Goal: Transaction & Acquisition: Purchase product/service

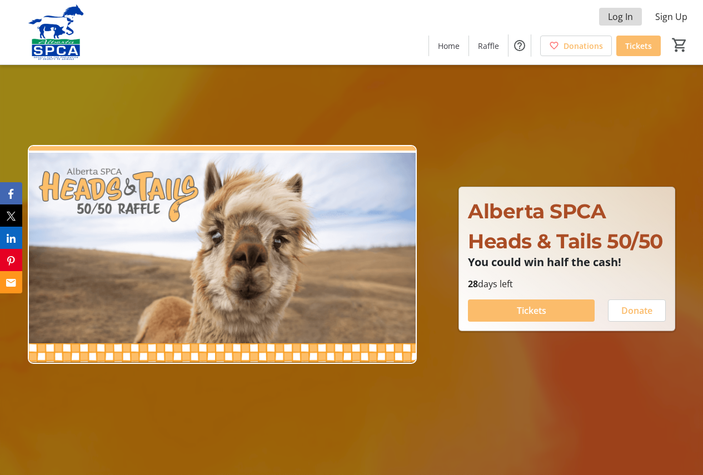
click at [621, 20] on span "Log In" at bounding box center [620, 16] width 25 height 13
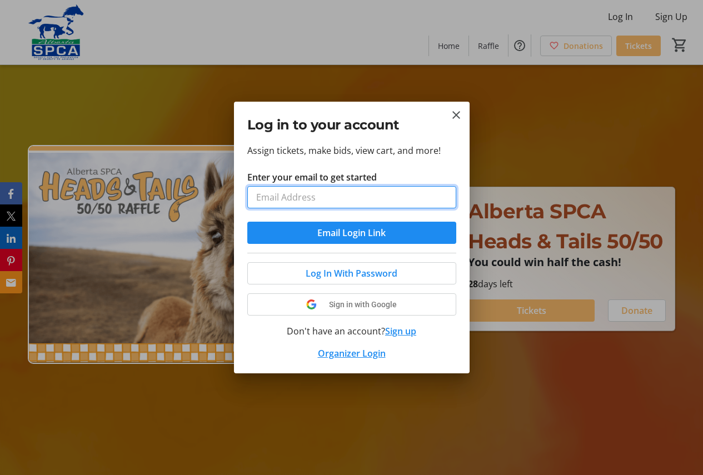
click at [359, 192] on input "Enter your email to get started" at bounding box center [351, 197] width 209 height 22
type input "[EMAIL_ADDRESS][PERSON_NAME][DOMAIN_NAME]"
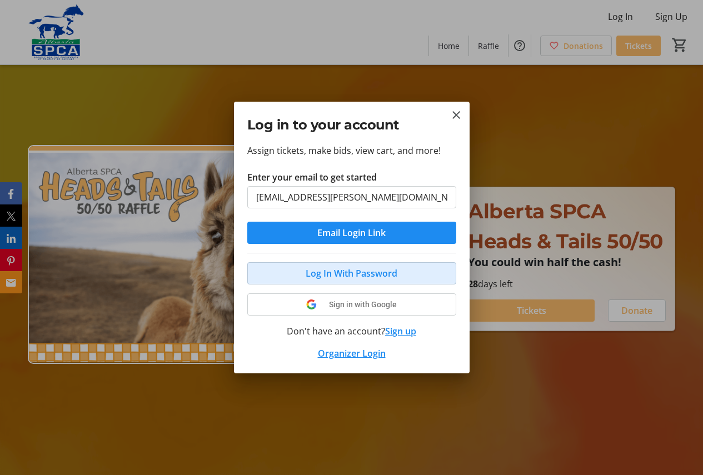
click at [334, 274] on span "Log In With Password" at bounding box center [352, 273] width 92 height 13
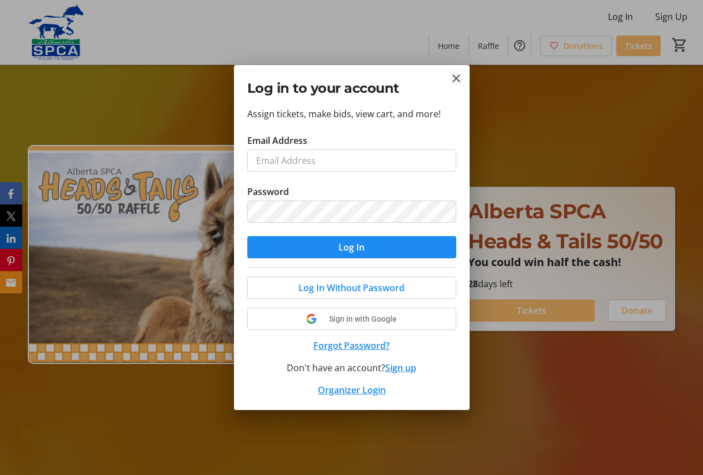
click at [461, 81] on mat-icon "Close" at bounding box center [456, 78] width 13 height 13
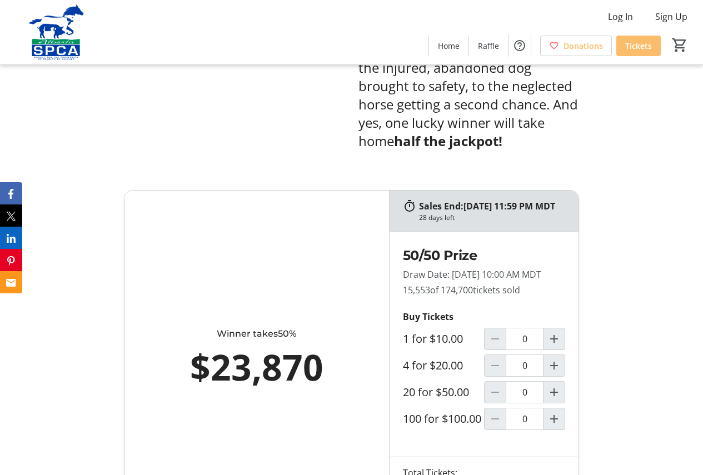
scroll to position [611, 0]
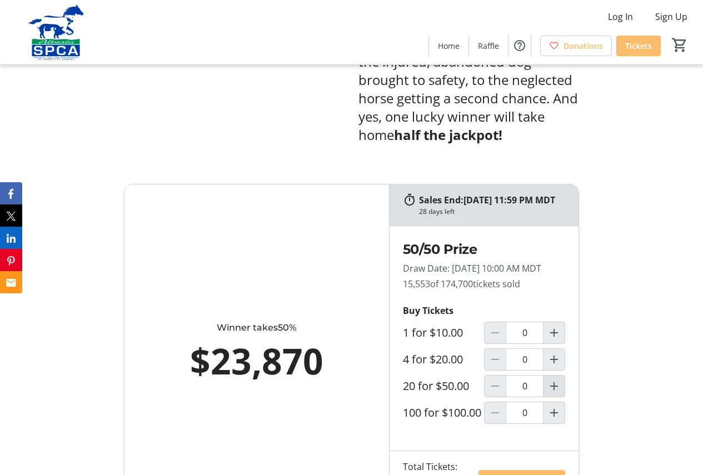
click at [555, 393] on mat-icon "Increment by one" at bounding box center [554, 386] width 13 height 13
type input "1"
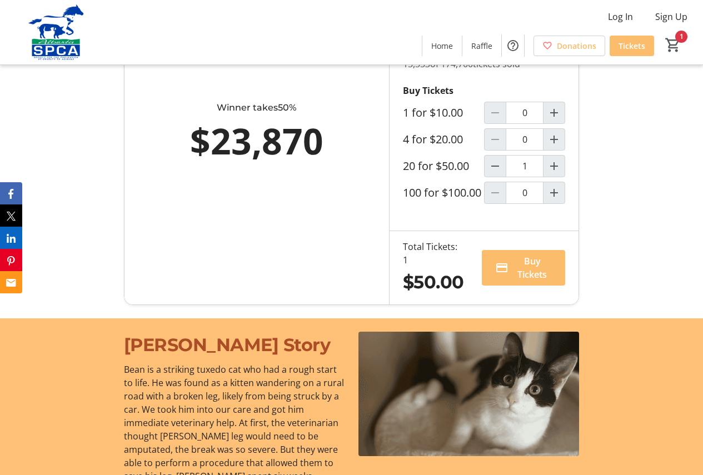
scroll to position [834, 0]
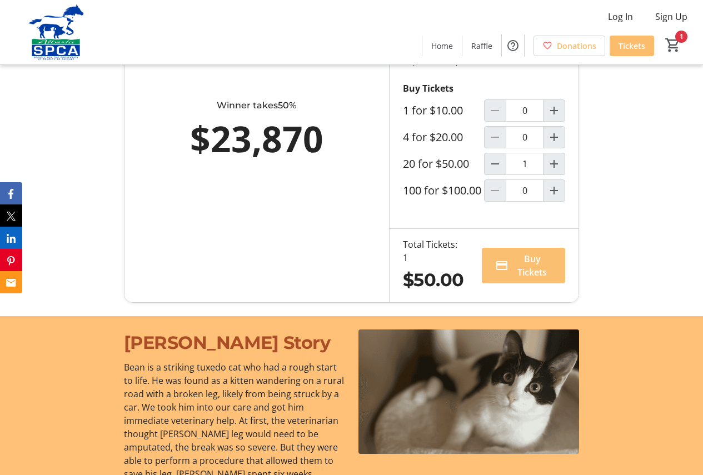
click at [535, 279] on span "Buy Tickets" at bounding box center [532, 265] width 39 height 27
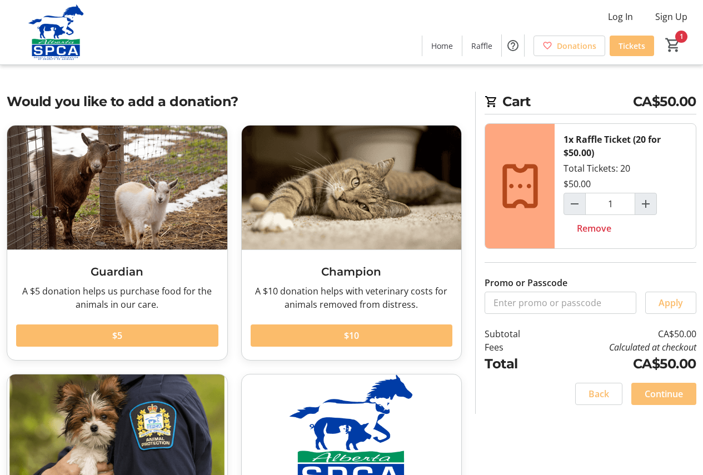
click at [655, 394] on span "Continue" at bounding box center [664, 393] width 38 height 13
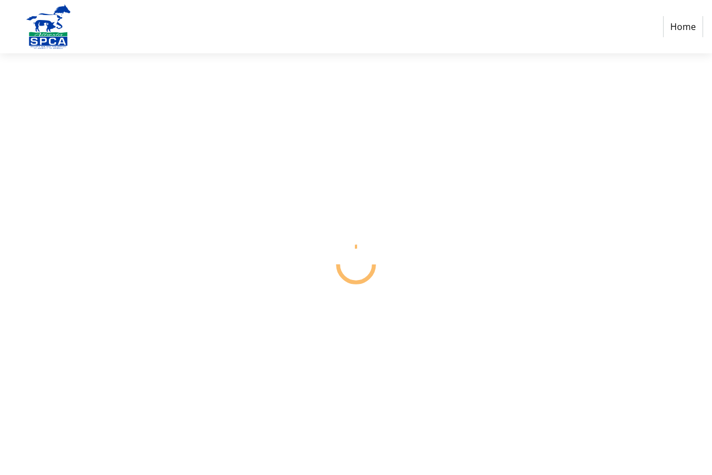
select select "CA"
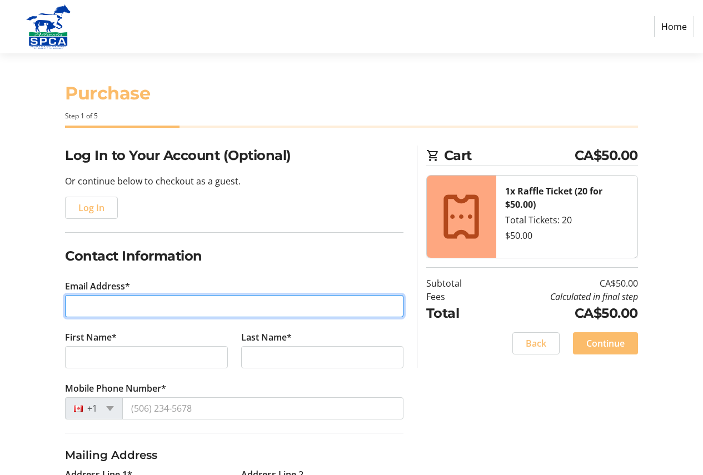
click at [94, 309] on input "Email Address*" at bounding box center [234, 306] width 339 height 22
type input "[EMAIL_ADDRESS][PERSON_NAME][DOMAIN_NAME]"
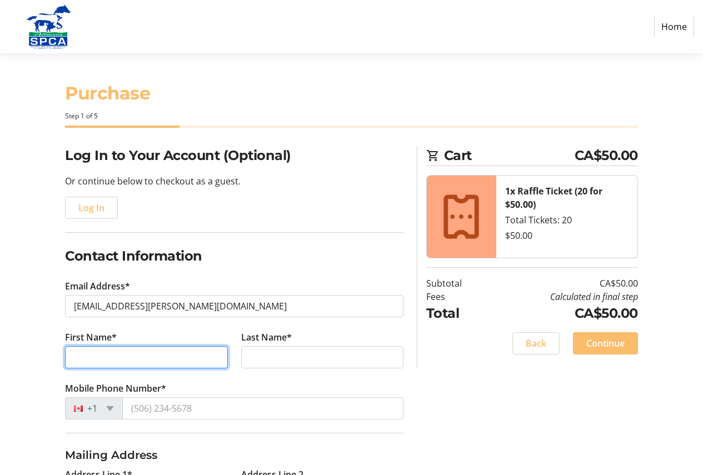
type input "[PERSON_NAME]"
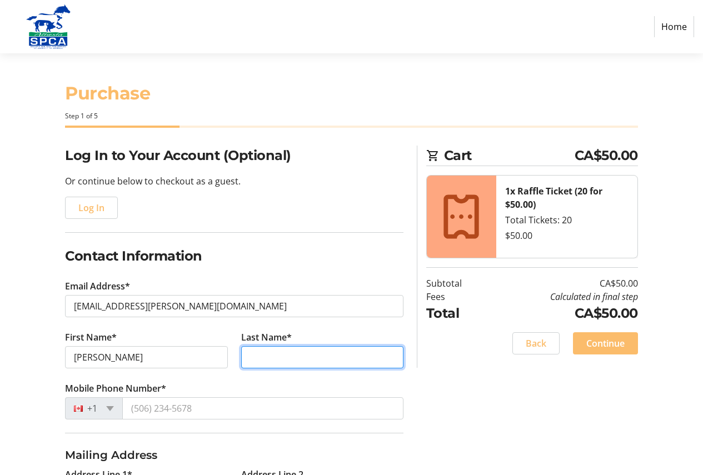
type input "[PERSON_NAME]"
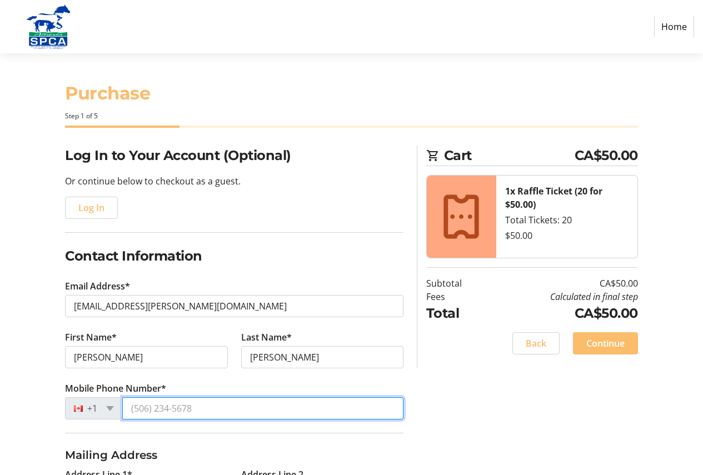
type input "[PHONE_NUMBER]"
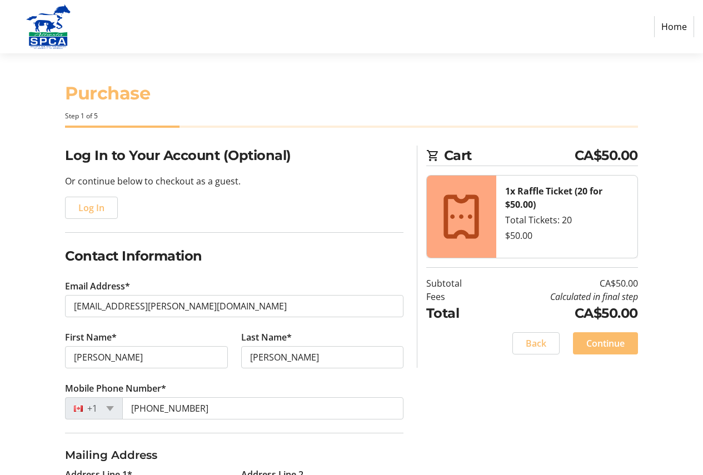
type input "62 [PERSON_NAME] ct"
type input "[GEOGRAPHIC_DATA]"
select select "AB"
type input "T8H 2H4"
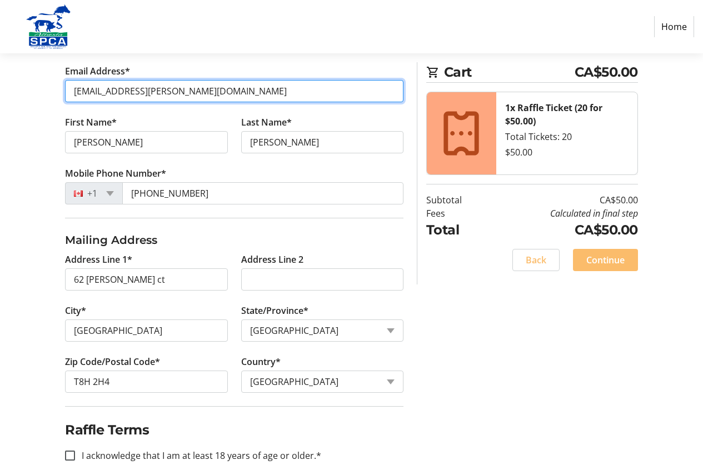
scroll to position [229, 0]
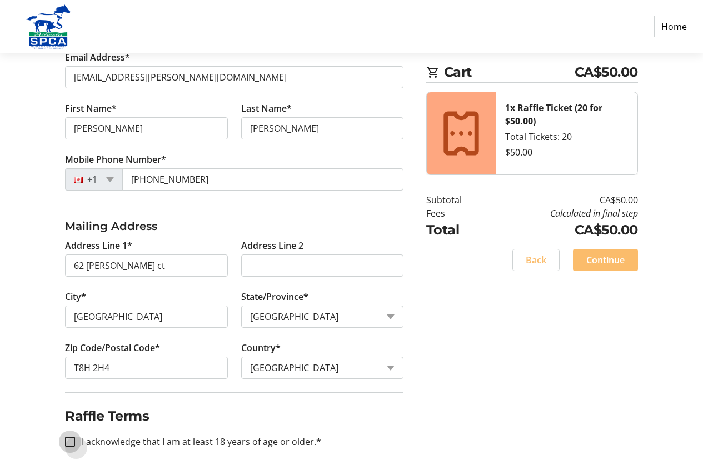
click at [72, 441] on input "I acknowledge that I am at least 18 years of age or older.*" at bounding box center [70, 442] width 10 height 10
checkbox input "true"
click at [604, 264] on span "Continue" at bounding box center [605, 259] width 38 height 13
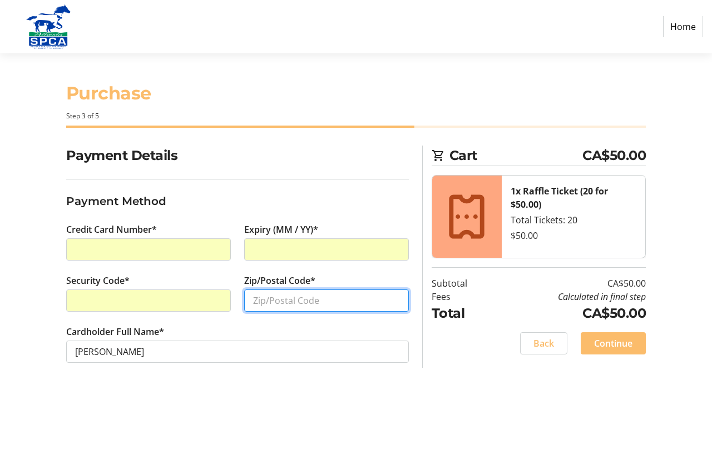
click at [272, 299] on input "Zip/Postal Code*" at bounding box center [326, 301] width 165 height 22
type input "t8h 2h4"
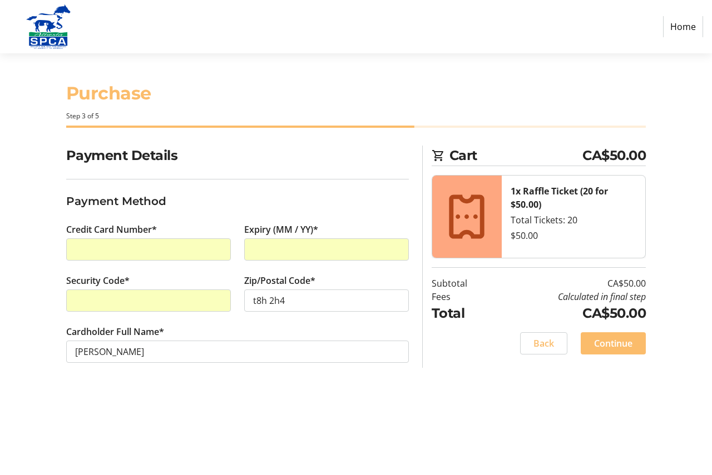
click at [225, 375] on tr-form-field "Cardholder Full Name* [PERSON_NAME]" at bounding box center [237, 350] width 342 height 51
click at [616, 348] on span "Continue" at bounding box center [613, 343] width 38 height 13
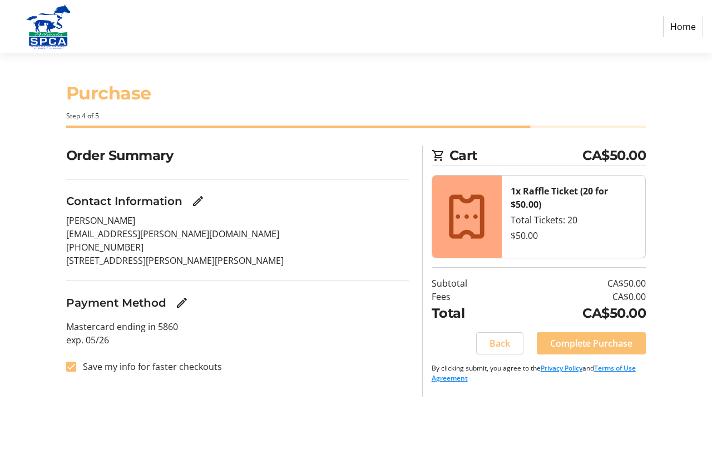
click at [580, 345] on span "Complete Purchase" at bounding box center [591, 343] width 82 height 13
